Goal: Find specific page/section: Find specific page/section

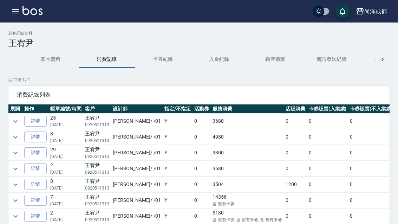
click at [34, 121] on link "詳情" at bounding box center [35, 120] width 22 height 11
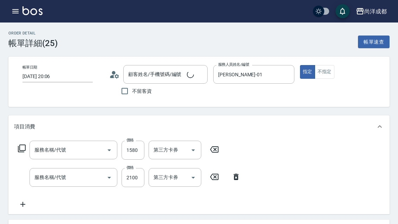
type input "2025/08/08 20:06"
type input "[PERSON_NAME]-01"
type input "20"
type input "王宥尹/0920511313/null"
type input "自備護髮(1000以上)(601)"
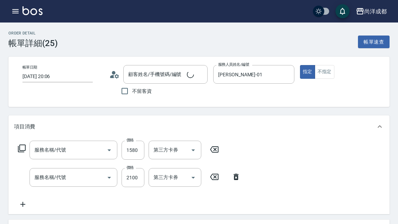
type input "染髮(501)"
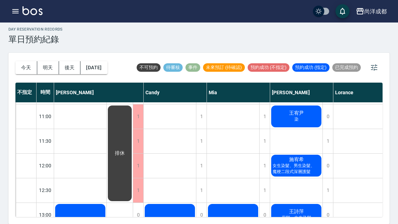
scroll to position [48, 0]
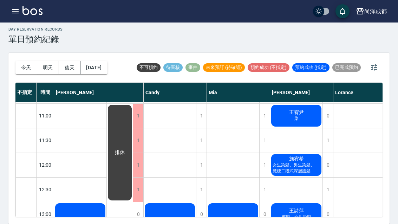
click at [303, 162] on span "女生染髮、男生染髮、魔梗二段式深層護髮" at bounding box center [296, 168] width 50 height 12
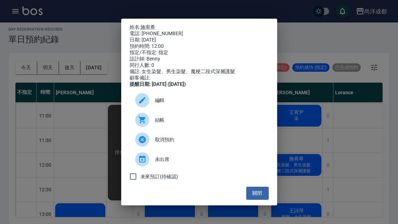
click at [147, 19] on div "姓名: 施宥希 電話: 0911329948 日期: 2025/09/05 預約時間: 12:00 指定/不指定: 指定 設計師: Benny 同行人數: 0…" at bounding box center [199, 112] width 156 height 186
click at [153, 24] on link "施宥希" at bounding box center [147, 27] width 15 height 6
click at [307, 195] on div "姓名: 施宥希 電話: 0911329948 日期: 2025/09/05 預約時間: 12:00 指定/不指定: 指定 設計師: Benny 同行人數: 0…" at bounding box center [199, 112] width 398 height 224
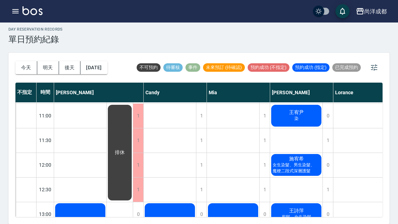
click at [308, 214] on span "剪髮、女生染髮" at bounding box center [296, 217] width 32 height 6
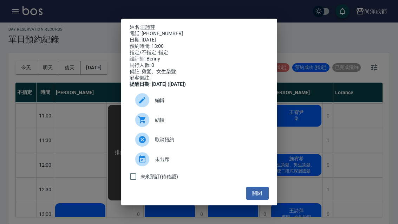
click at [150, 24] on link "王詩萍" at bounding box center [147, 27] width 15 height 6
click at [352, 170] on div "姓名: 王詩萍 電話: 0909455787 日期: 2025/09/05 預約時間: 13:00 指定/不指定: 指定 設計師: Benny 同行人數: 0…" at bounding box center [199, 112] width 398 height 224
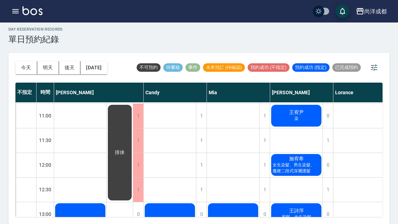
click at [258, 202] on div "Ms" at bounding box center [233, 226] width 52 height 48
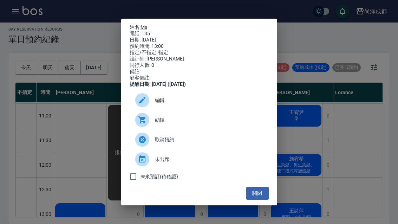
click at [259, 198] on button "關閉" at bounding box center [257, 192] width 22 height 13
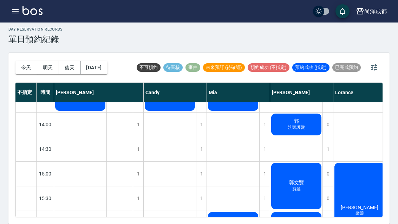
scroll to position [188, 1]
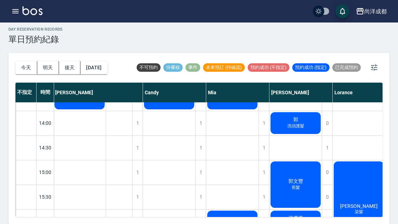
click at [296, 221] on span "剪" at bounding box center [295, 224] width 7 height 6
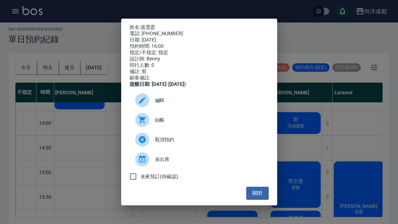
click at [148, 24] on link "張雪君" at bounding box center [147, 27] width 15 height 6
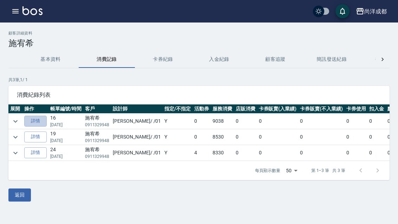
click at [34, 122] on link "詳情" at bounding box center [35, 120] width 22 height 11
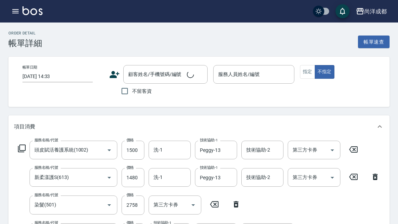
type input "頭皮賦活養護系統(1002)"
type input "新柔漾護S(613)"
type input "染髮(501)"
type input "漂髮(502)"
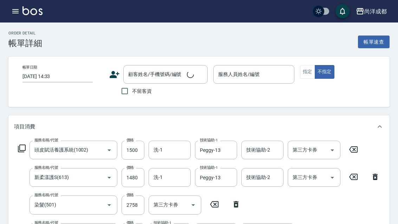
type input "剪髮(401)"
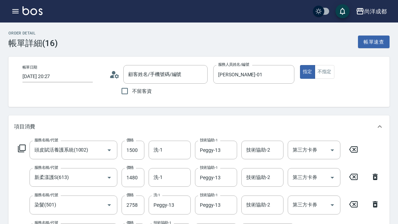
type input "2025/06/13 20:27"
type input "Benny-01"
type input "900"
type input "施宥希/0911329948/"
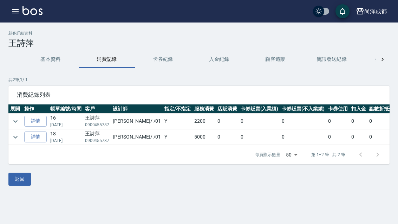
click at [32, 122] on link "詳情" at bounding box center [35, 120] width 22 height 11
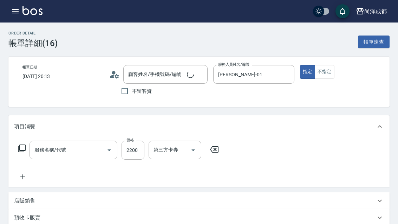
type input "2025/07/18 20:13"
type input "Benny-01"
type input "220"
type input "染髮(501)"
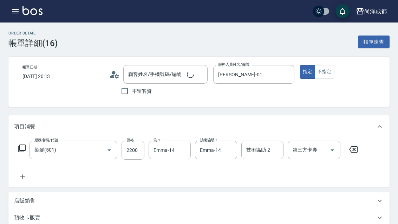
type input "王詩萍/0909455787/"
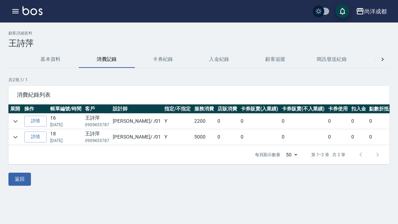
click at [26, 136] on link "詳情" at bounding box center [35, 136] width 22 height 11
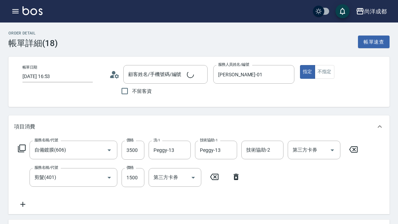
type input "2025/07/05 16:53"
type input "Benny-01"
type input "500"
type input "王詩萍/0909455787/"
